Goal: Information Seeking & Learning: Stay updated

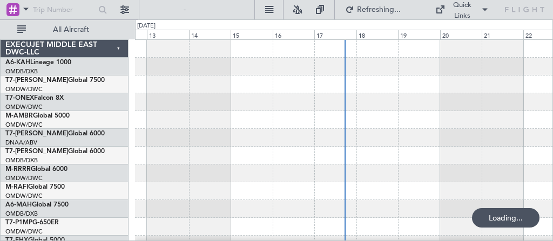
click at [143, 147] on div at bounding box center [344, 156] width 418 height 18
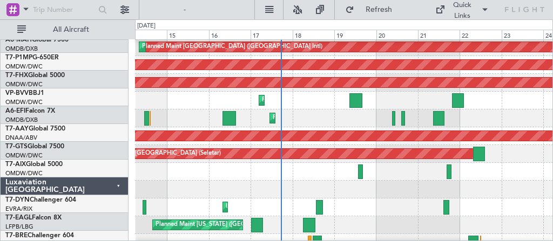
scroll to position [161, 0]
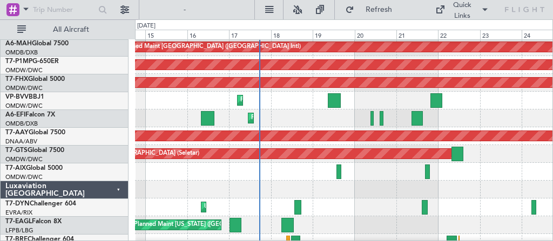
click at [315, 116] on div "Planned Maint [GEOGRAPHIC_DATA] ([GEOGRAPHIC_DATA]) Planned Maint [GEOGRAPHIC_D…" at bounding box center [344, 119] width 418 height 18
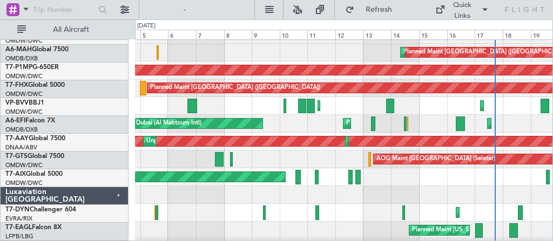
scroll to position [156, 0]
click at [485, 109] on div "Planned Maint Dubai (Al Maktoum Intl) [GEOGRAPHIC_DATA] ([GEOGRAPHIC_DATA])" at bounding box center [344, 106] width 418 height 18
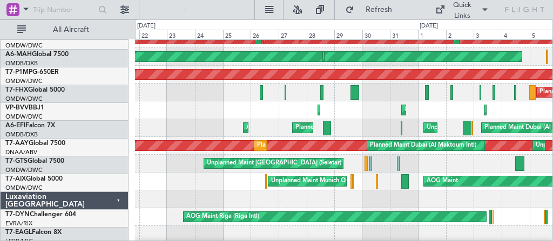
scroll to position [152, 0]
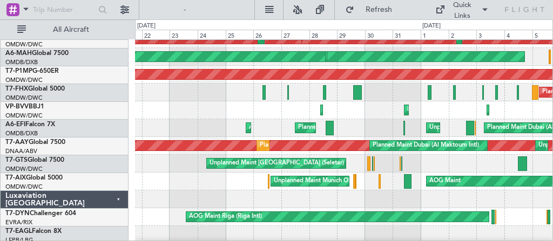
click at [497, 161] on div "Unplanned Maint [GEOGRAPHIC_DATA] (Seletar)" at bounding box center [344, 164] width 418 height 18
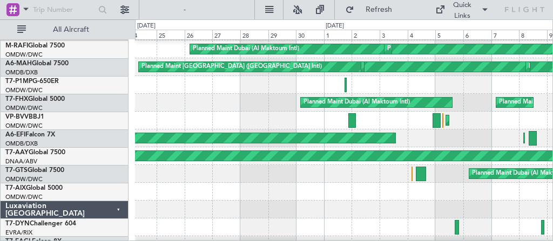
scroll to position [145, 0]
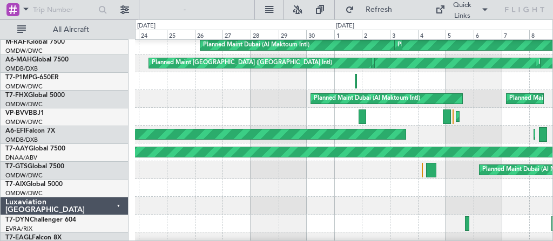
click at [552, 114] on div "Planned Maint Dubai (Al Maktoum Intl) Planned Maint [GEOGRAPHIC_DATA] (Al Makto…" at bounding box center [276, 130] width 553 height 222
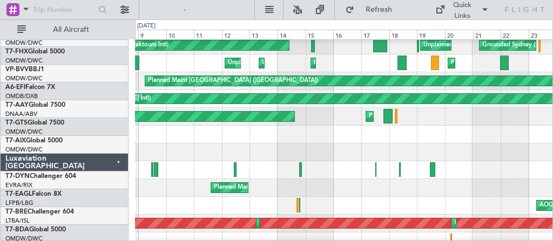
scroll to position [199, 0]
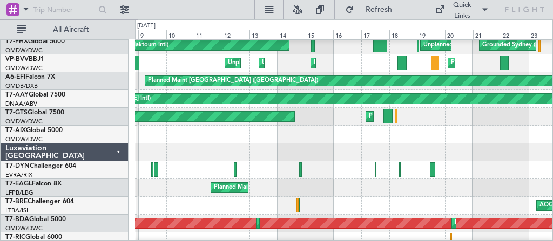
click at [182, 143] on div at bounding box center [344, 135] width 418 height 18
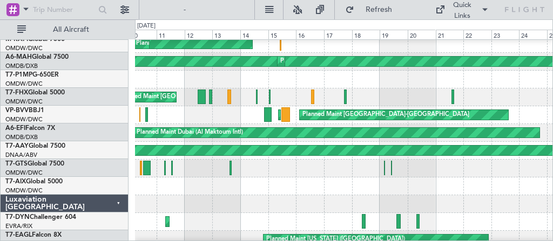
scroll to position [147, 0]
click at [174, 114] on div "Unplanned Maint [GEOGRAPHIC_DATA] (Al Maktoum Intl) Planned Maint [GEOGRAPHIC_D…" at bounding box center [344, 115] width 418 height 18
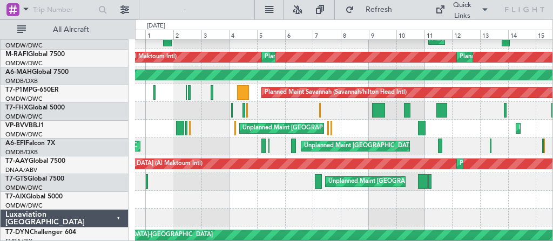
scroll to position [134, 0]
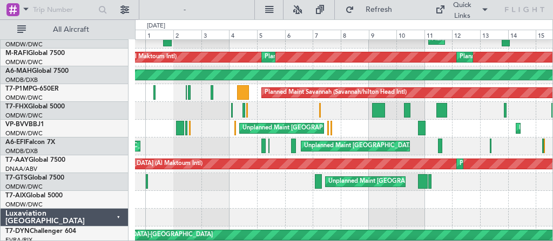
click at [256, 151] on div "Unplanned Maint [GEOGRAPHIC_DATA] (Al Maktoum Intl) Unplanned Maint [GEOGRAPHIC…" at bounding box center [344, 147] width 418 height 18
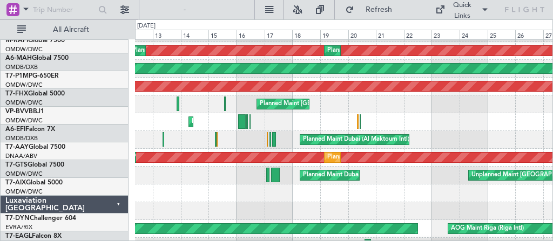
scroll to position [137, 0]
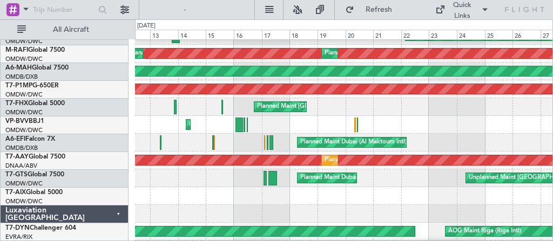
click at [186, 200] on div at bounding box center [344, 196] width 418 height 18
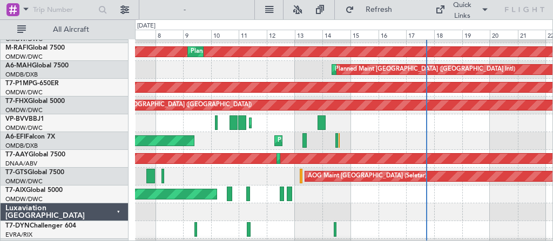
scroll to position [140, 0]
